Goal: Task Accomplishment & Management: Manage account settings

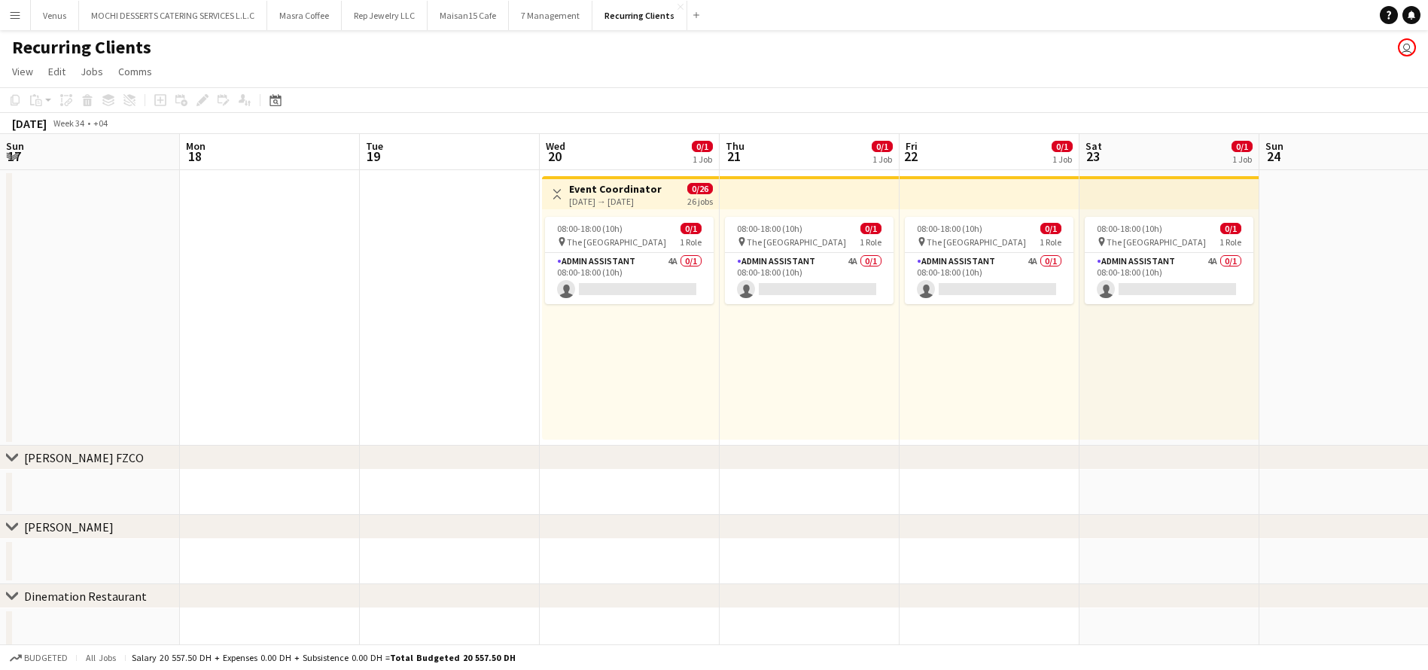
scroll to position [0, 427]
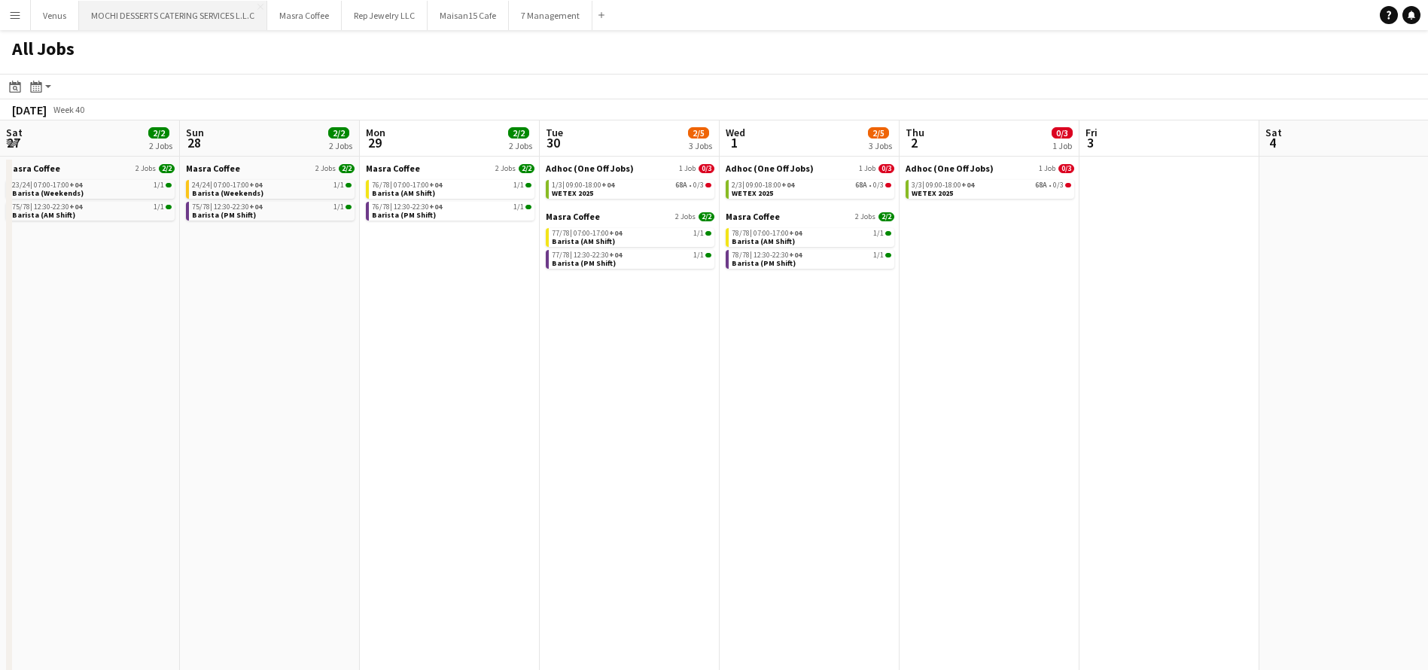
scroll to position [0, 490]
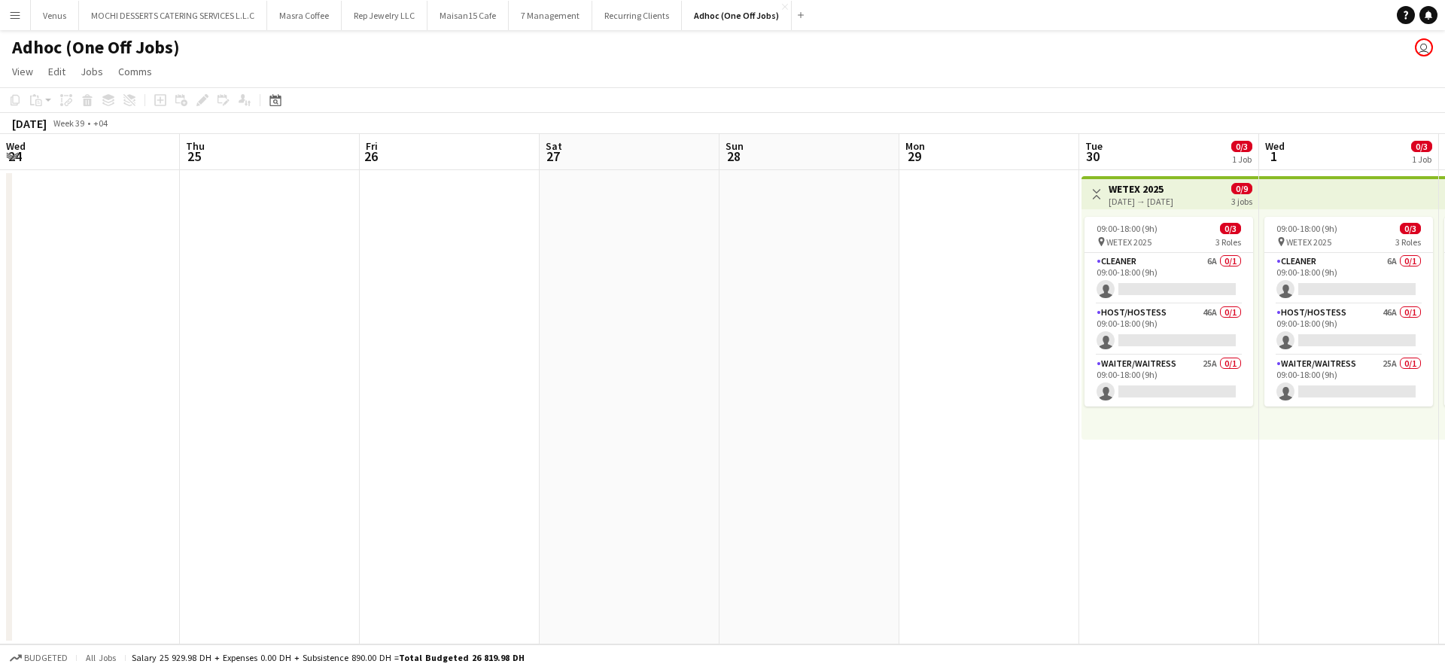
scroll to position [0, 518]
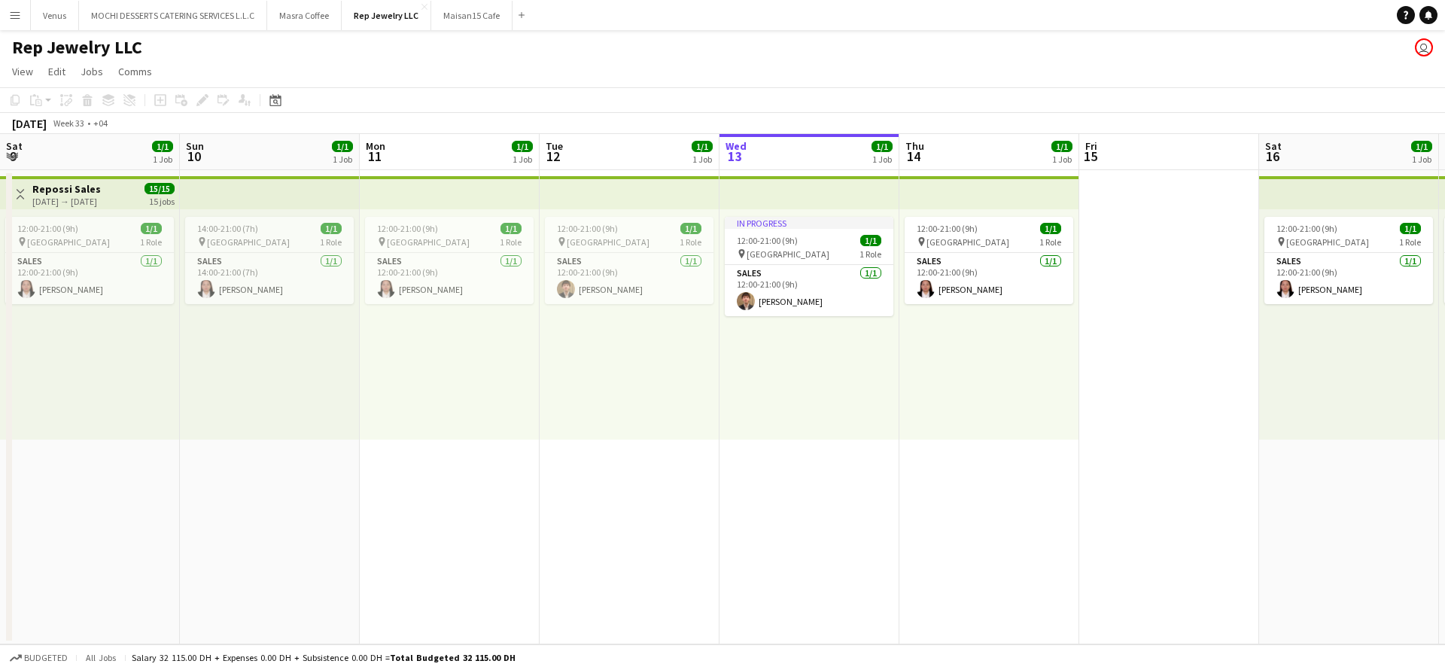
scroll to position [0, 360]
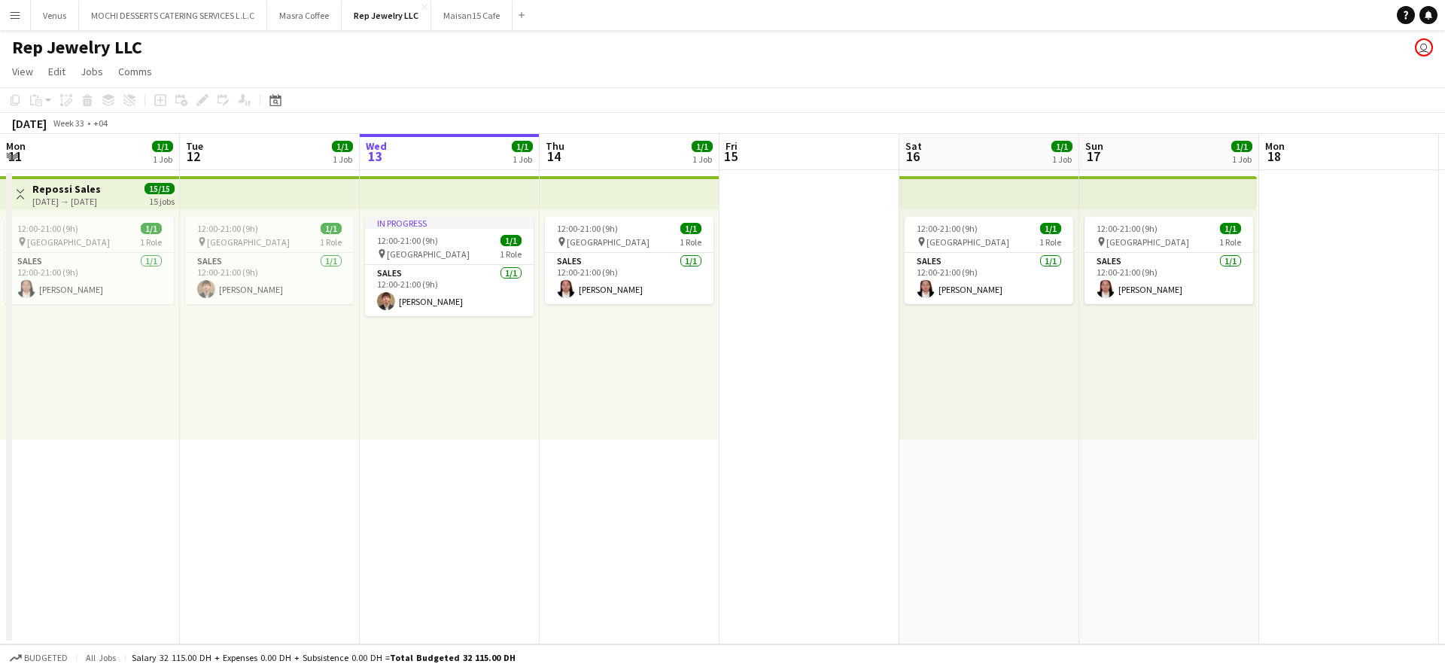
click at [19, 17] on app-icon "Menu" at bounding box center [15, 15] width 12 height 12
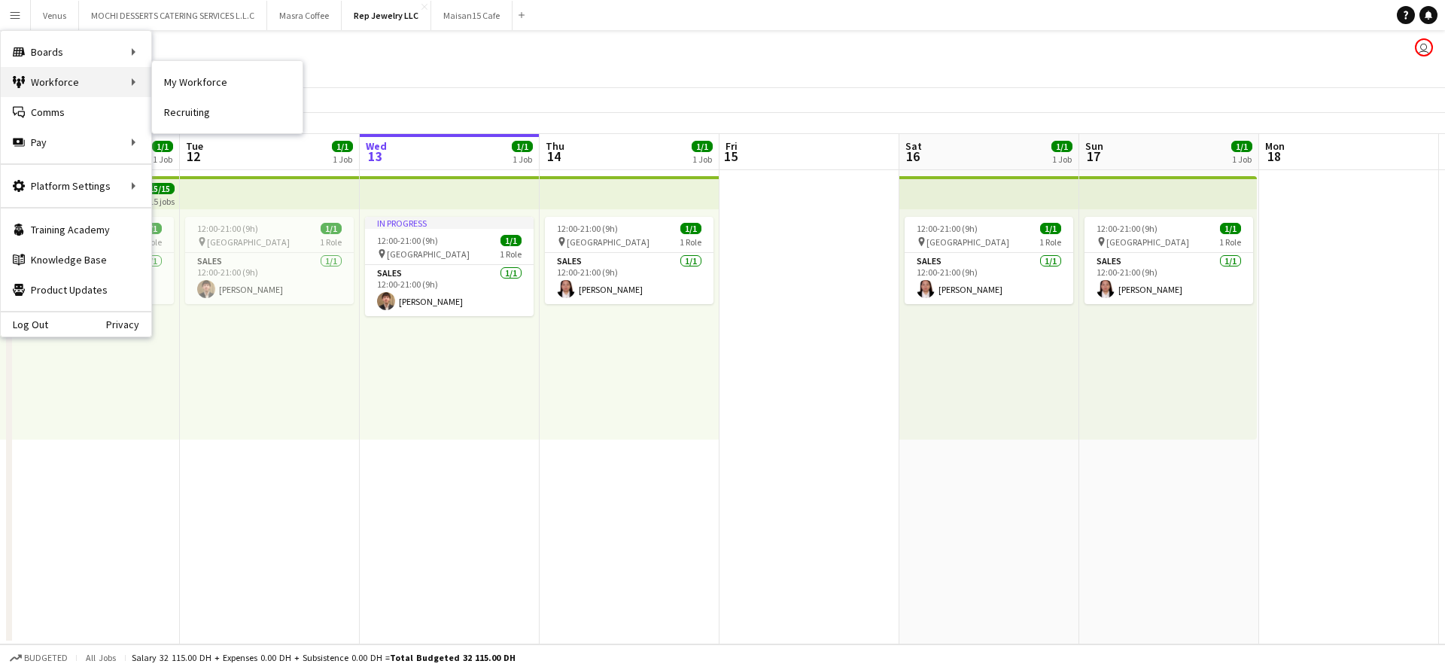
click at [69, 84] on div "Workforce Workforce" at bounding box center [76, 82] width 151 height 30
click at [123, 84] on div "Workforce Workforce" at bounding box center [76, 82] width 151 height 30
drag, startPoint x: 117, startPoint y: 82, endPoint x: 136, endPoint y: 82, distance: 18.8
click at [117, 82] on div "Workforce Workforce" at bounding box center [76, 82] width 151 height 30
click at [202, 83] on link "My Workforce" at bounding box center [227, 82] width 151 height 30
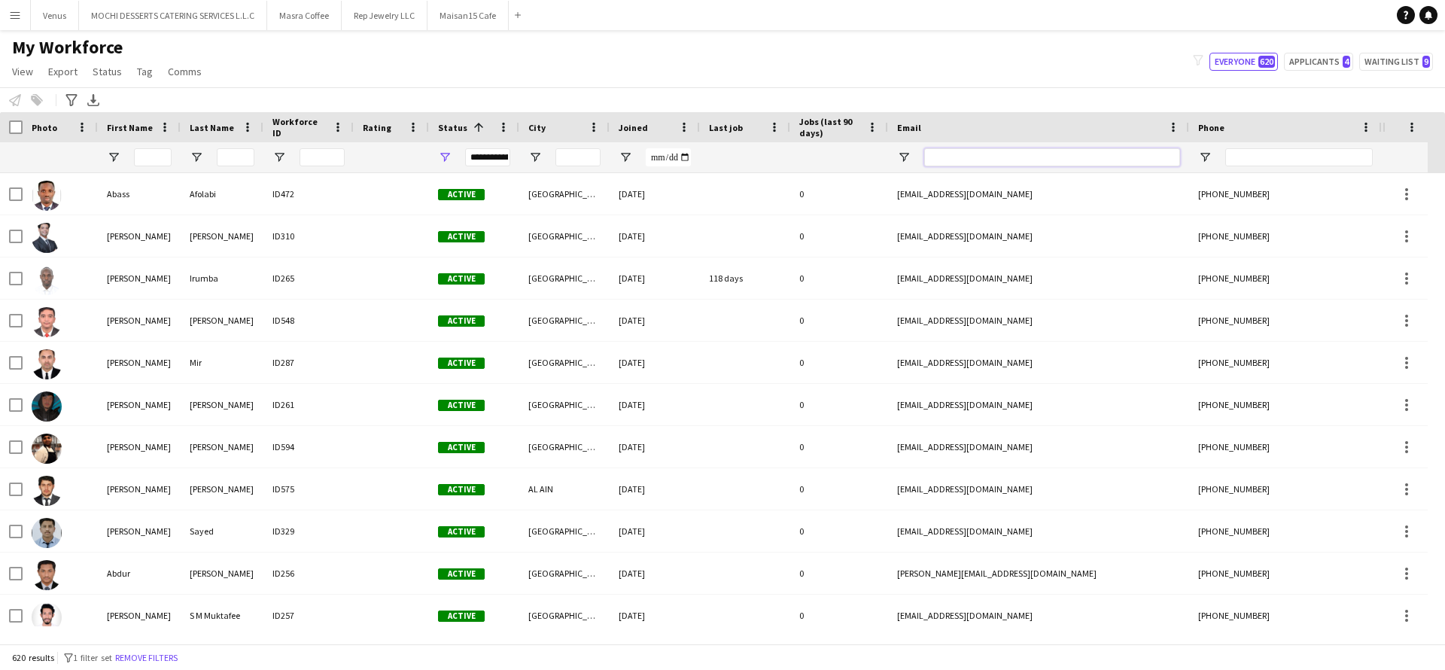
click at [952, 156] on input "Email Filter Input" at bounding box center [1052, 157] width 256 height 18
paste input "**********"
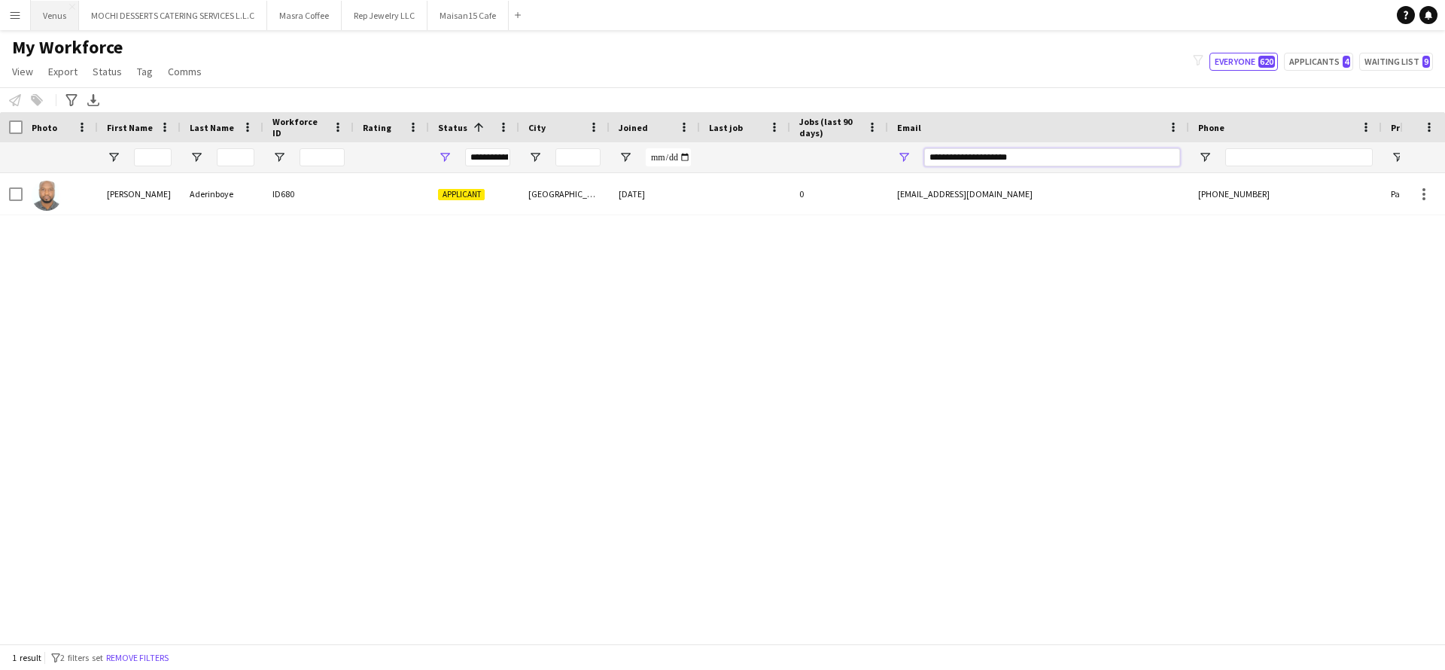
type input "**********"
click at [747, 542] on div "Samuel Aderinboye ID680 Applicant Dubai 11-08-2025 0 saderinboye@gmail.com +971…" at bounding box center [700, 399] width 1400 height 453
